Goal: Find specific page/section: Find specific page/section

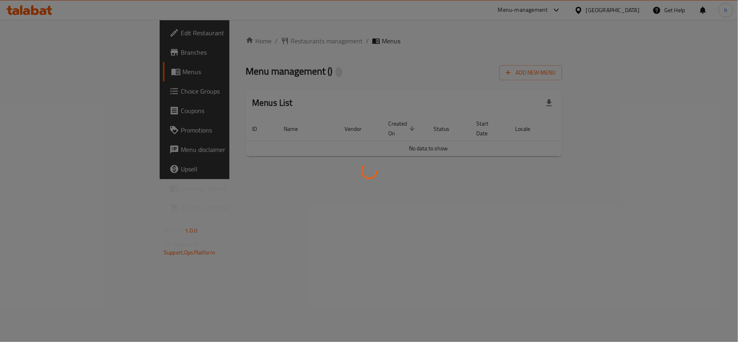
click at [618, 8] on div at bounding box center [369, 171] width 738 height 342
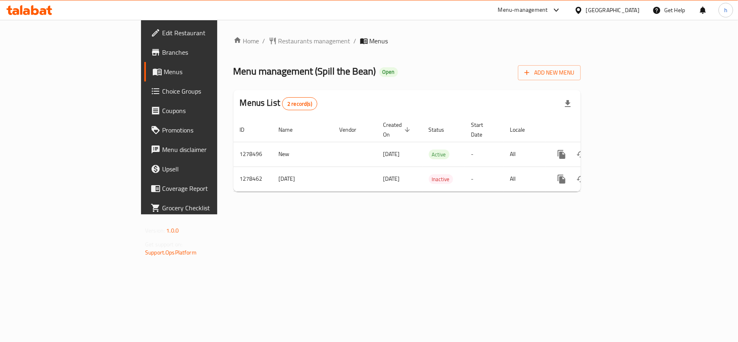
click at [621, 10] on div "[GEOGRAPHIC_DATA]" at bounding box center [612, 10] width 53 height 9
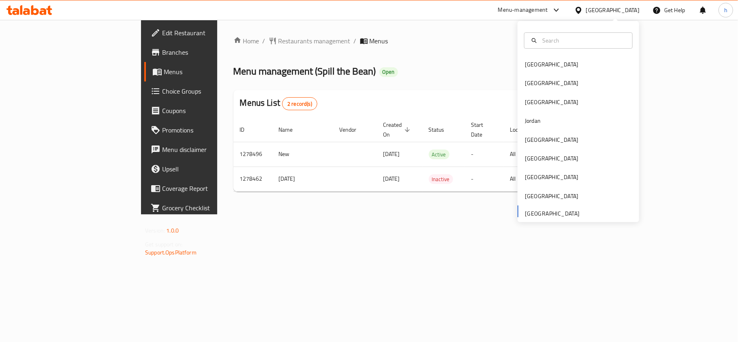
click at [548, 216] on div "[GEOGRAPHIC_DATA] [GEOGRAPHIC_DATA] [GEOGRAPHIC_DATA] [GEOGRAPHIC_DATA] [GEOGRA…" at bounding box center [579, 138] width 122 height 167
click at [457, 37] on ol "Home / Restaurants management / Menus" at bounding box center [406, 41] width 347 height 10
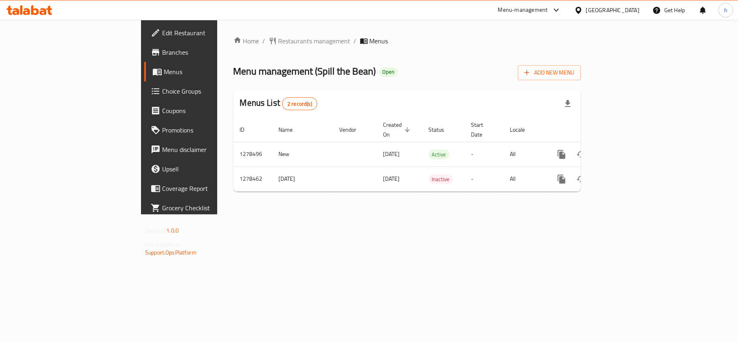
click at [528, 11] on div "Menu-management" at bounding box center [523, 10] width 50 height 10
click at [477, 56] on div "Global Quality Control Center" at bounding box center [483, 54] width 71 height 9
